Goal: Information Seeking & Learning: Learn about a topic

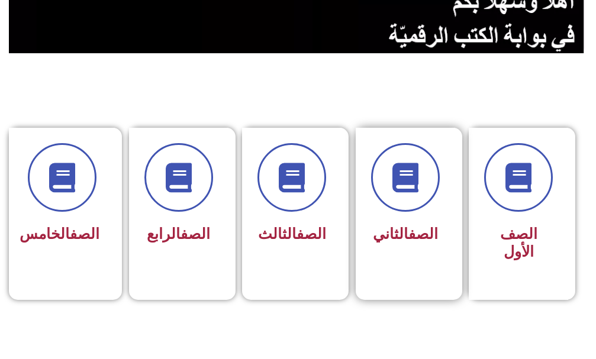
scroll to position [237, 0]
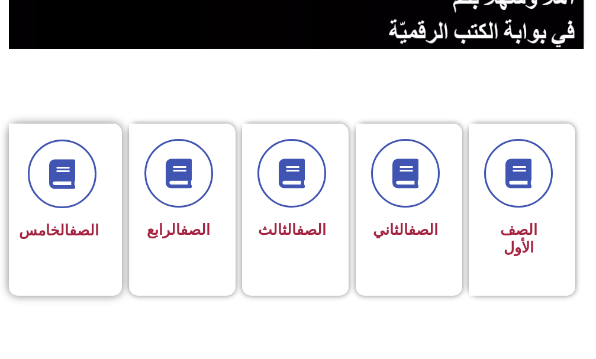
click at [97, 240] on h3 "الصف الخامس" at bounding box center [62, 231] width 74 height 18
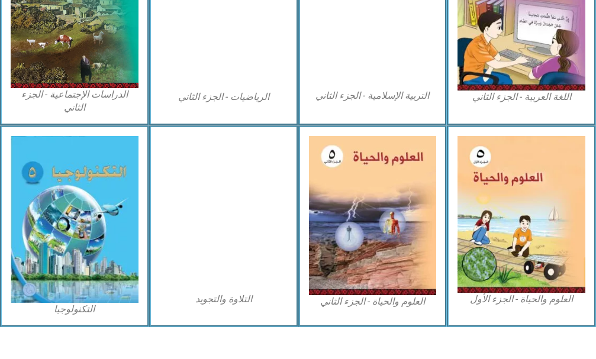
scroll to position [707, 0]
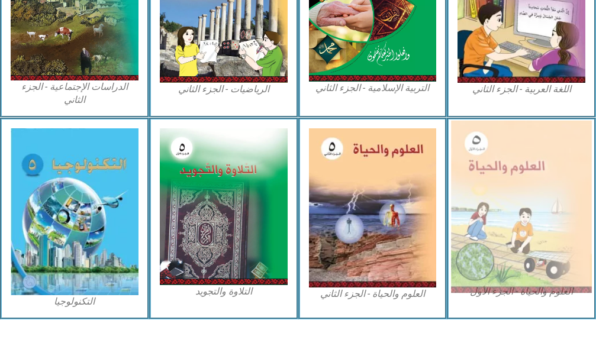
click at [498, 169] on img at bounding box center [521, 207] width 140 height 173
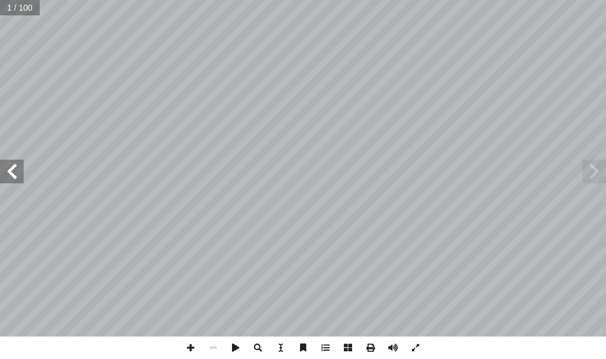
click at [13, 168] on span at bounding box center [12, 172] width 24 height 24
click at [12, 168] on span at bounding box center [12, 172] width 24 height 24
click at [14, 170] on span at bounding box center [12, 172] width 24 height 24
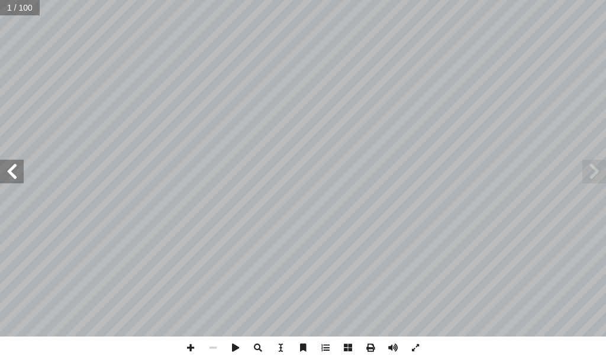
drag, startPoint x: 14, startPoint y: 170, endPoint x: 8, endPoint y: 173, distance: 6.4
click at [9, 173] on span at bounding box center [12, 172] width 24 height 24
click at [8, 173] on span at bounding box center [12, 172] width 24 height 24
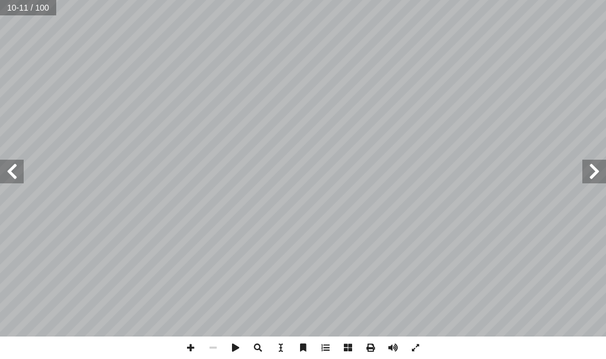
click at [5, 168] on span at bounding box center [12, 172] width 24 height 24
click at [19, 168] on span at bounding box center [12, 172] width 24 height 24
click at [186, 347] on span at bounding box center [190, 348] width 22 height 22
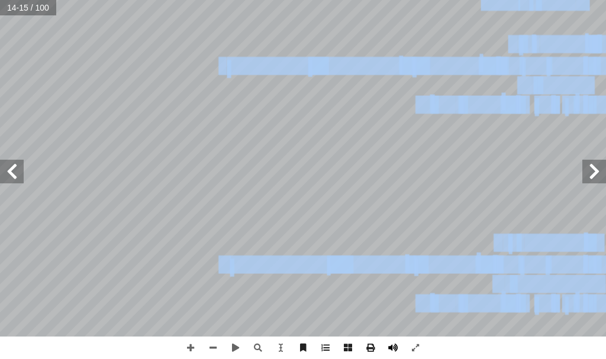
click at [387, 353] on div "١٠ جيب: أ ا تية و آ ور ال� ّ الص ُ ل ّ م أ ا َ ت أ ا * ١ . .___________________…" at bounding box center [303, 179] width 606 height 359
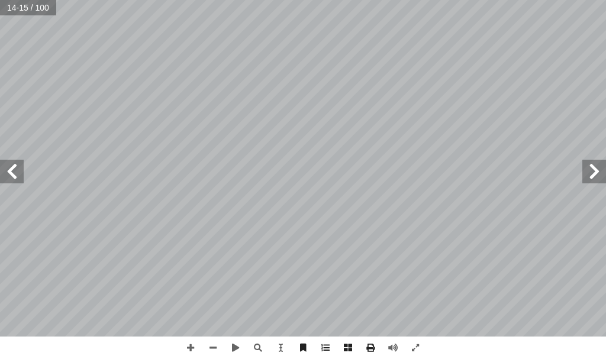
click at [560, 80] on html "الصفحة الرئيسية الصف الأول الصف الثاني الصف الثالث الصف الرابع الصف الخامس الصف…" at bounding box center [303, 40] width 606 height 80
